Goal: Information Seeking & Learning: Learn about a topic

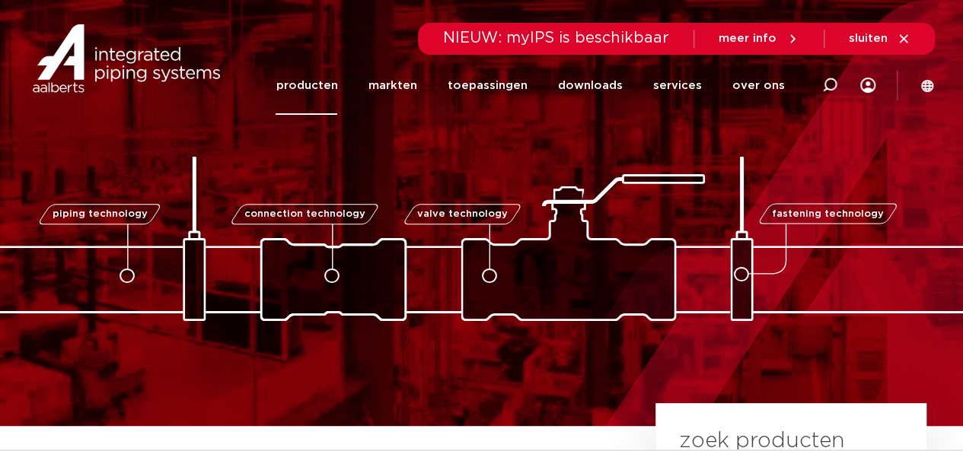
click at [323, 84] on link "producten" at bounding box center [307, 85] width 62 height 59
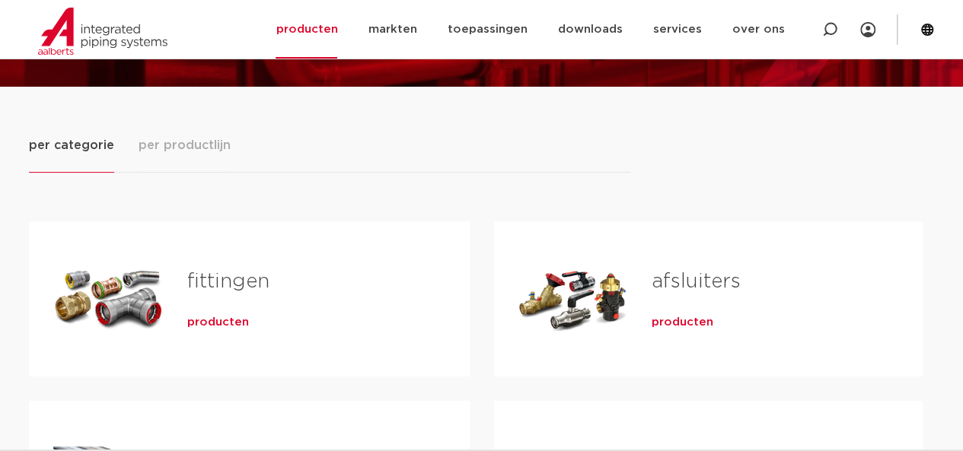
scroll to position [145, 0]
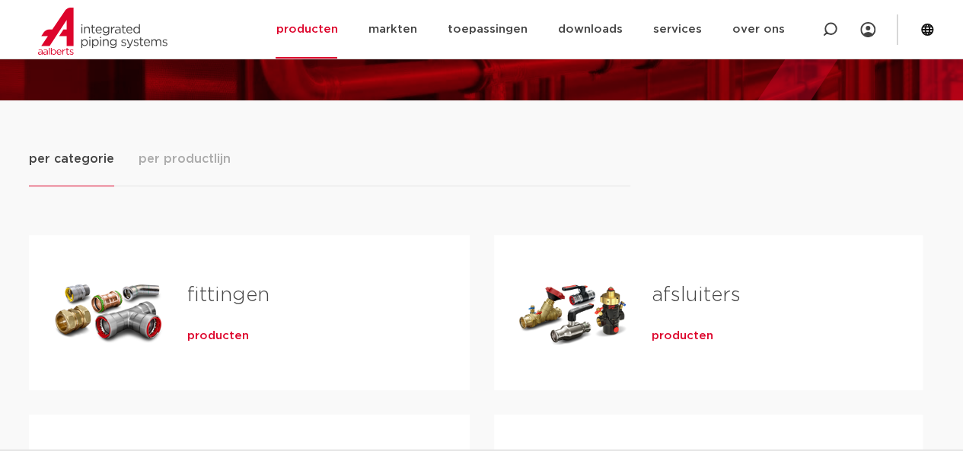
click at [213, 333] on span "producten" at bounding box center [218, 336] width 62 height 15
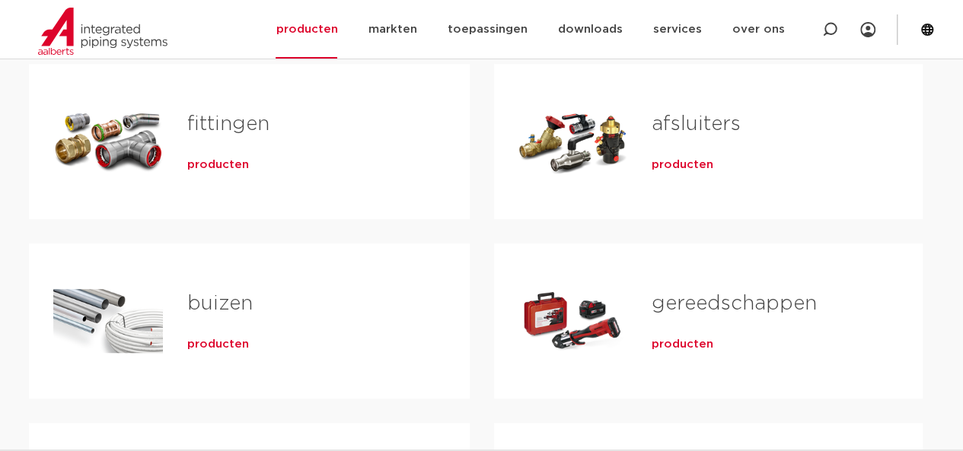
scroll to position [294, 0]
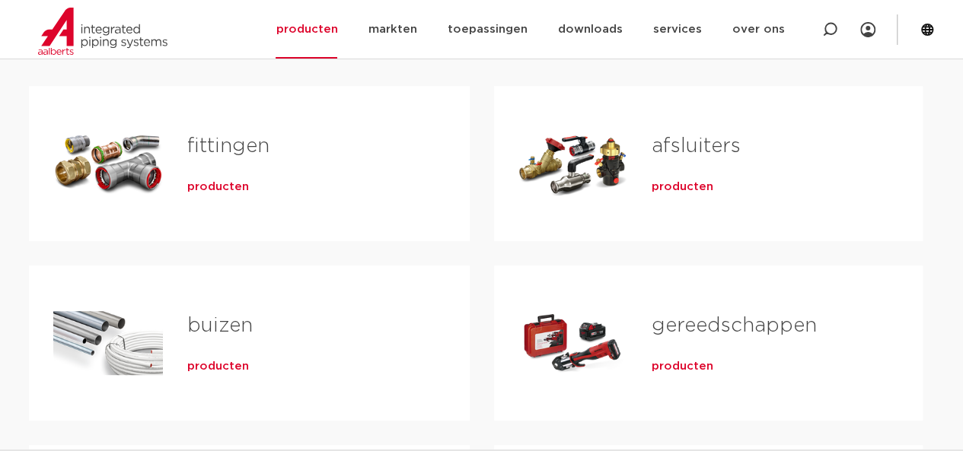
click at [228, 186] on span "producten" at bounding box center [218, 187] width 62 height 15
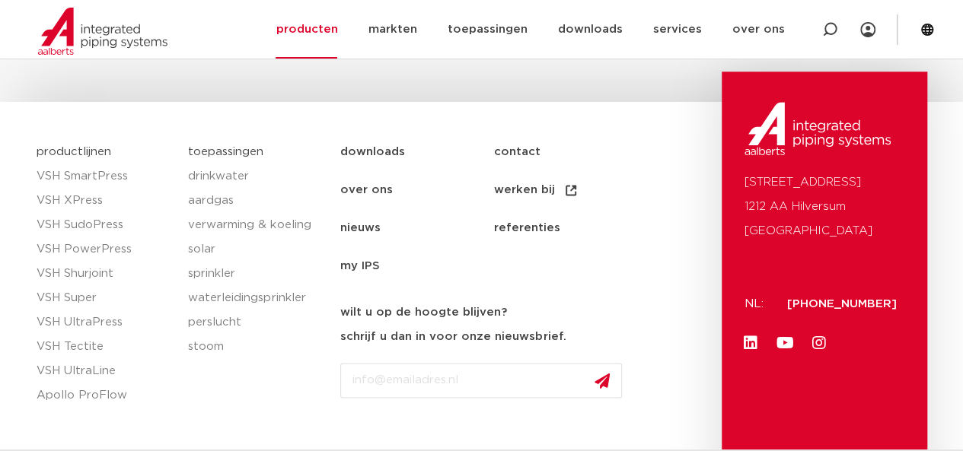
scroll to position [918, 0]
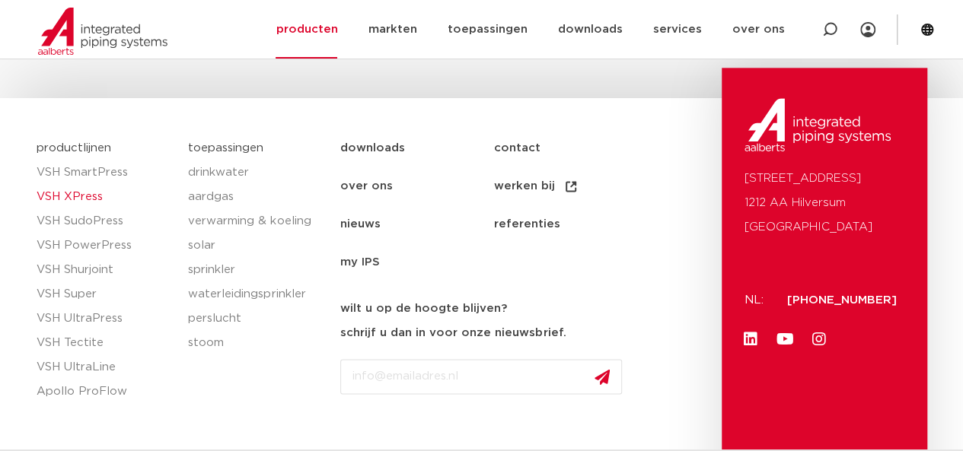
click at [91, 196] on link "VSH XPress" at bounding box center [105, 197] width 137 height 24
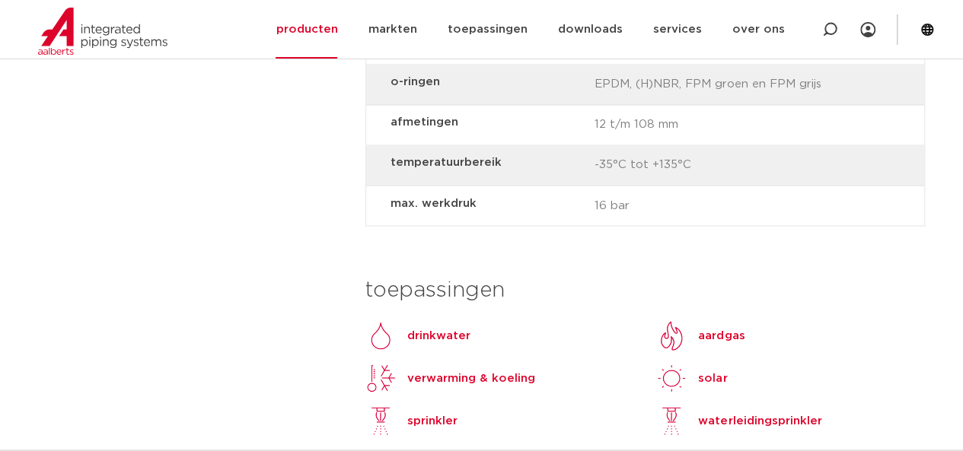
scroll to position [205, 0]
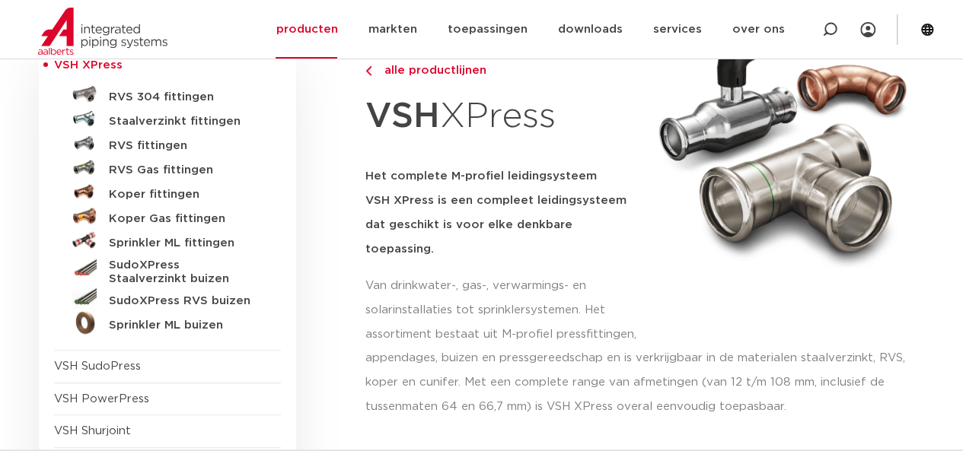
click at [242, 152] on link "RVS fittingen" at bounding box center [167, 143] width 227 height 24
